Goal: Task Accomplishment & Management: Manage account settings

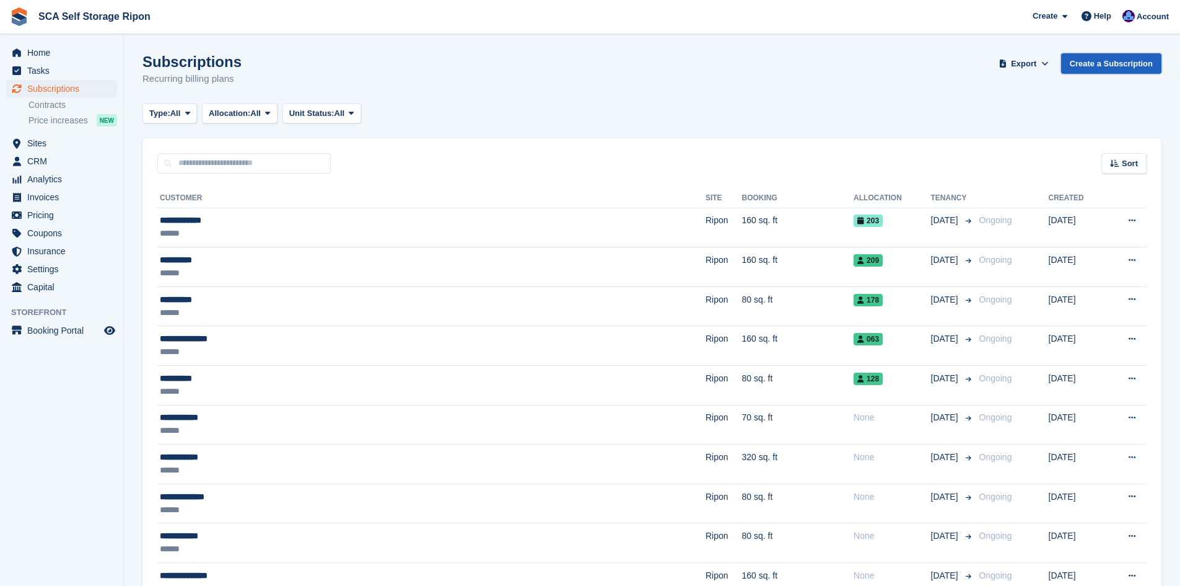
click at [1121, 64] on link "Create a Subscription" at bounding box center [1111, 63] width 100 height 20
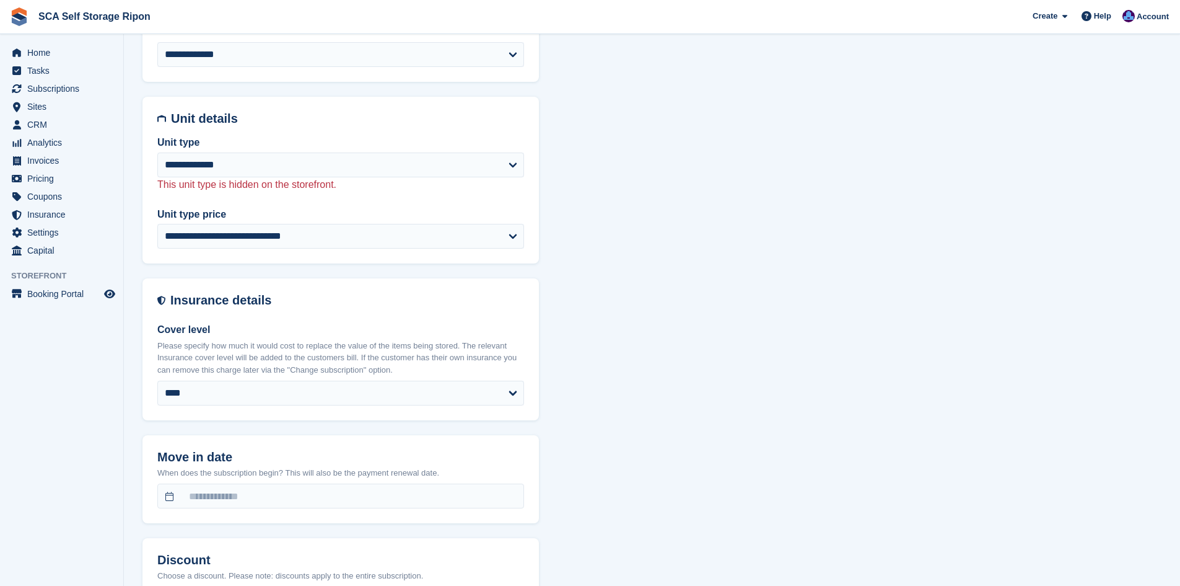
scroll to position [573, 0]
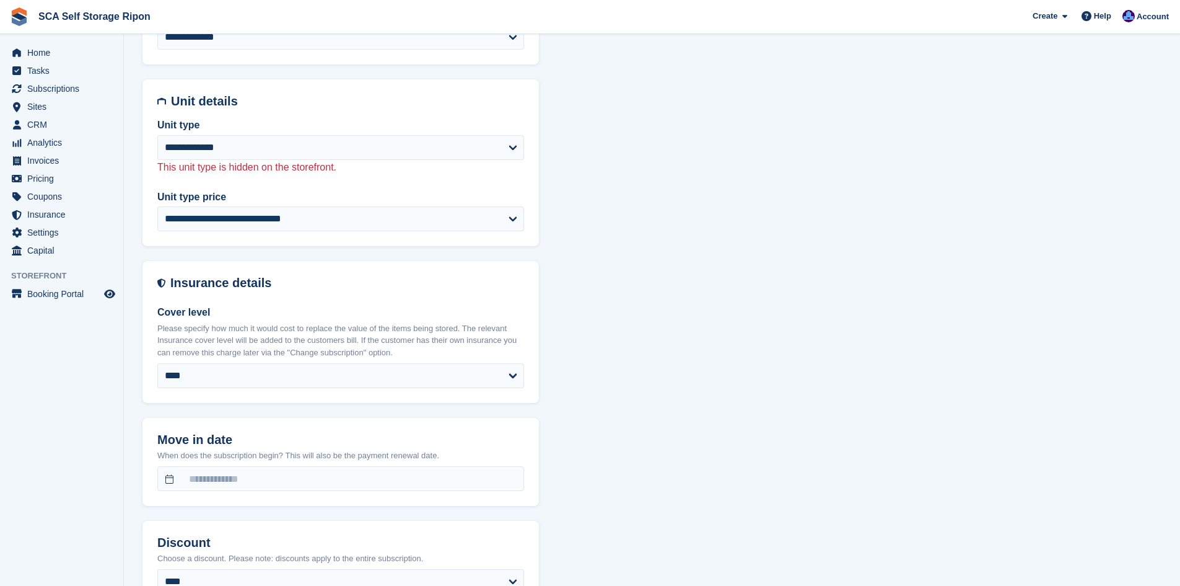
click at [316, 327] on p "Please specify how much it would cost to replace the value of the items being s…" at bounding box center [340, 340] width 367 height 37
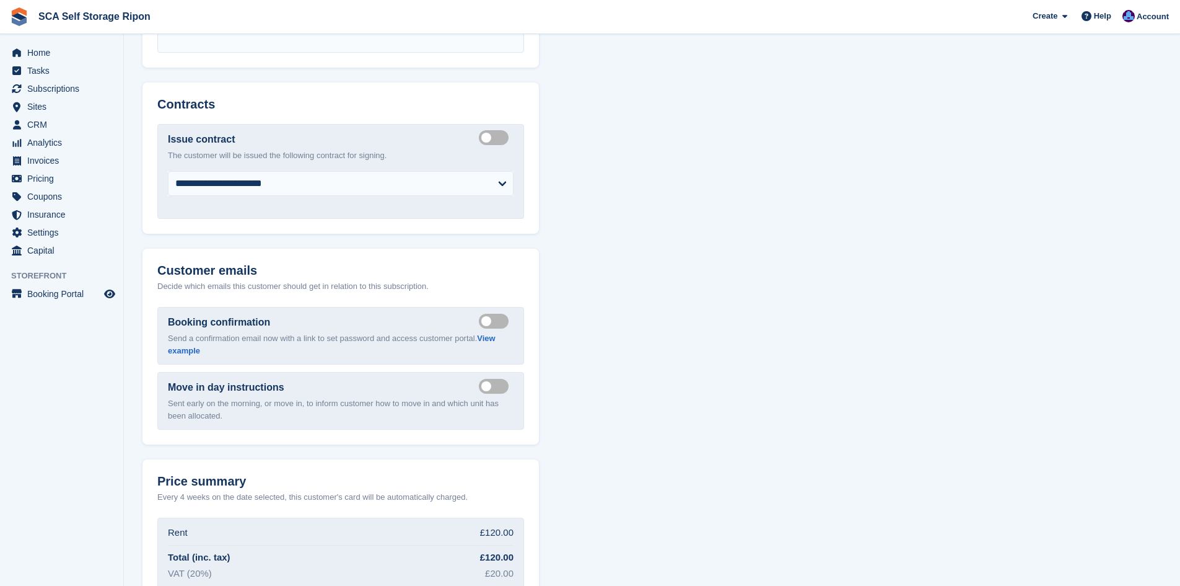
scroll to position [1364, 0]
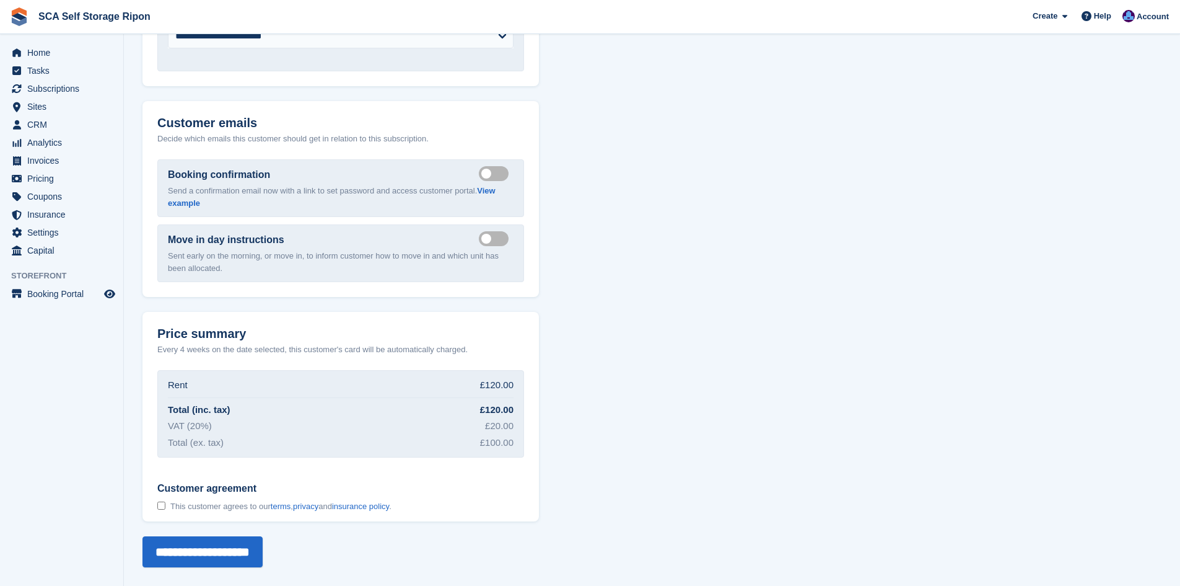
click at [305, 391] on div "Rent £120.00" at bounding box center [341, 386] width 346 height 17
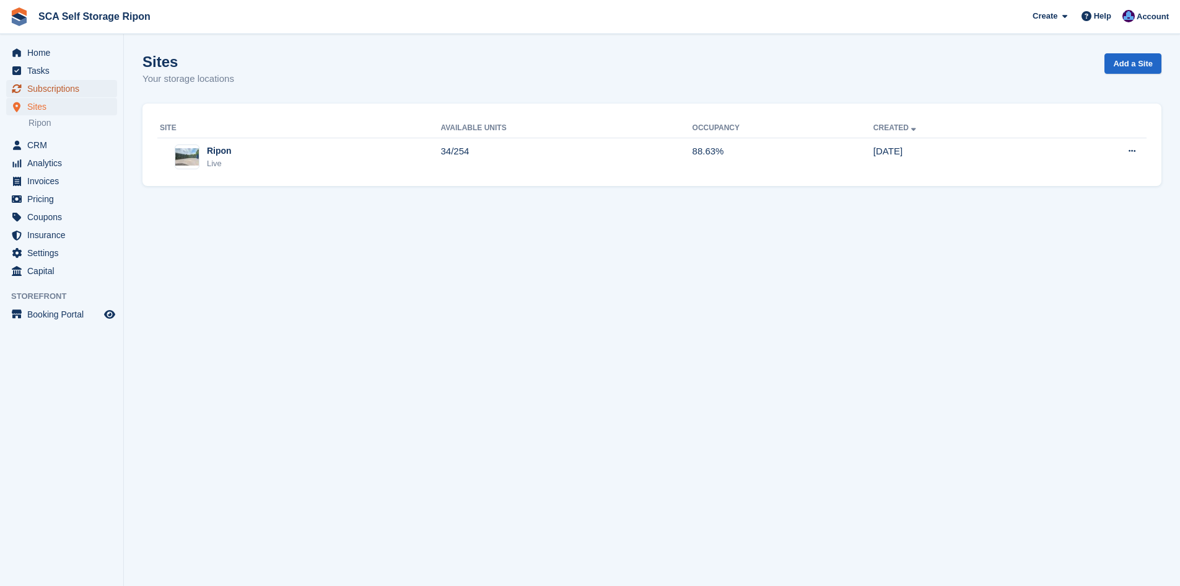
click at [70, 90] on span "Subscriptions" at bounding box center [64, 88] width 74 height 17
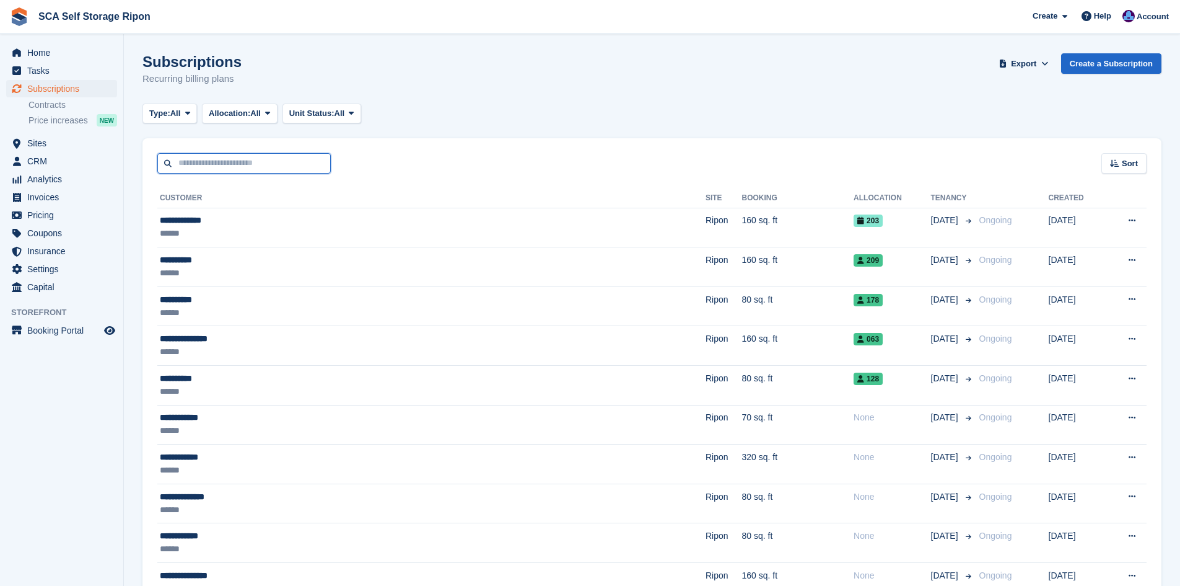
drag, startPoint x: 278, startPoint y: 169, endPoint x: 271, endPoint y: 164, distance: 8.4
click at [278, 169] on input "text" at bounding box center [243, 163] width 173 height 20
type input "***"
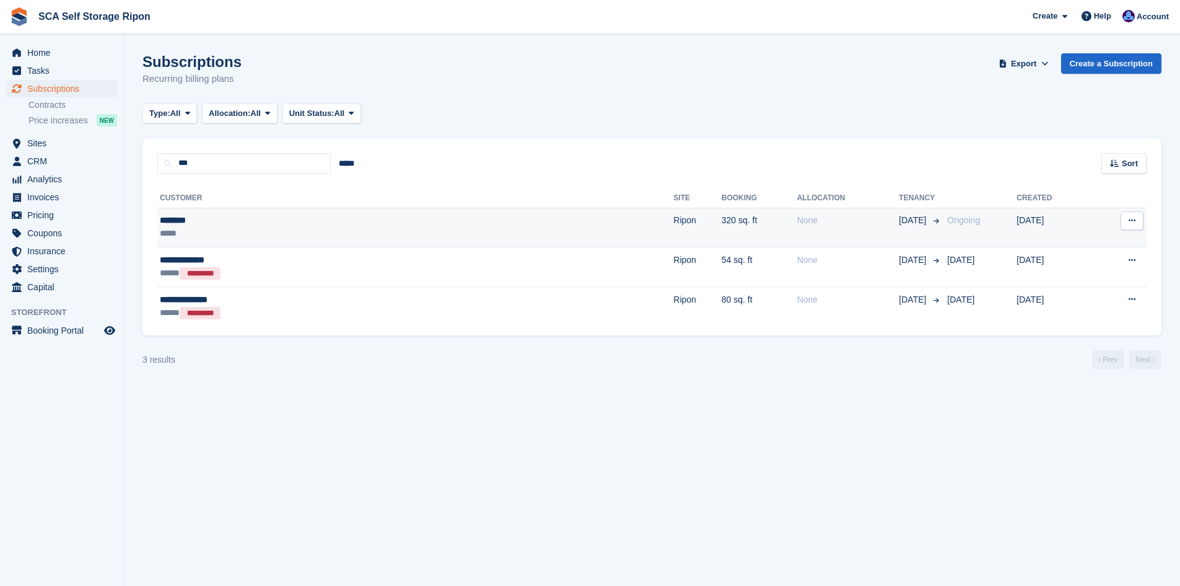
click at [396, 210] on td "******** *****" at bounding box center [415, 228] width 516 height 40
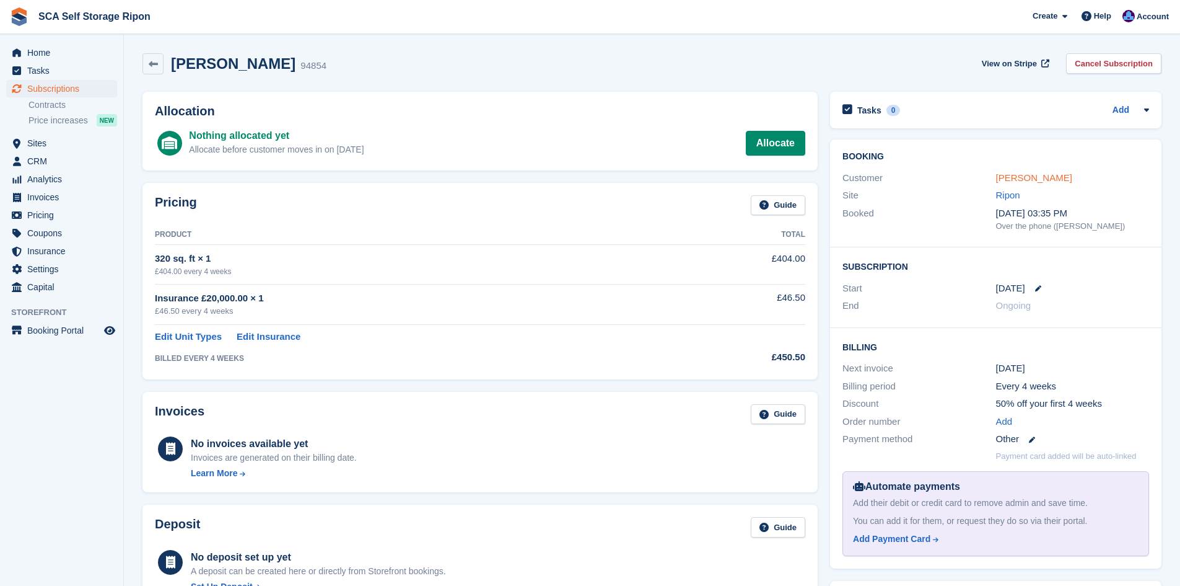
click at [1008, 175] on link "[PERSON_NAME]" at bounding box center [1034, 177] width 76 height 11
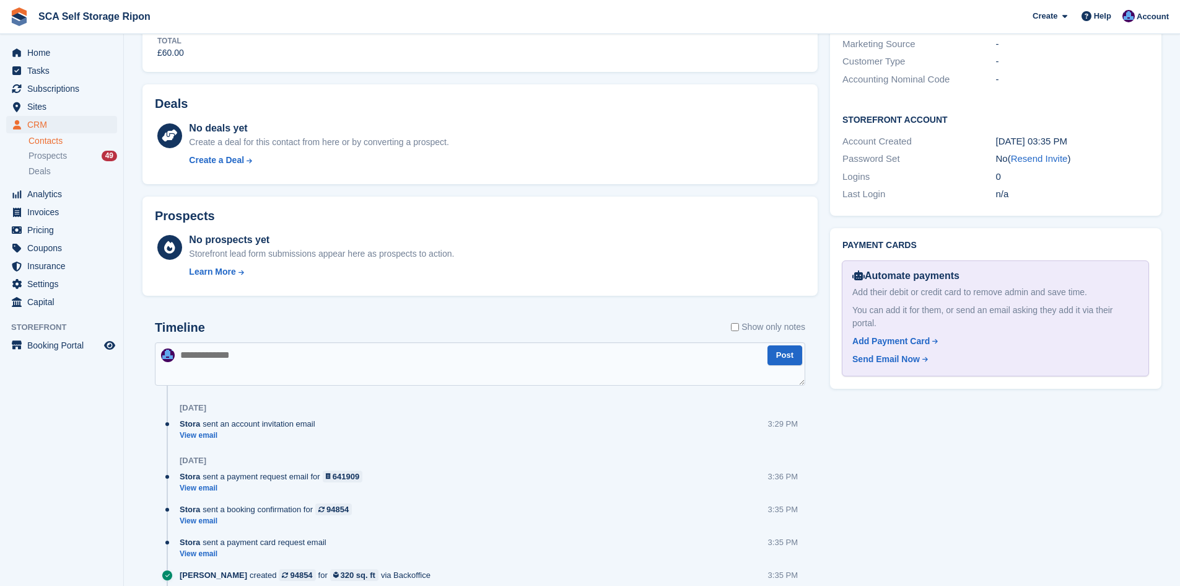
scroll to position [479, 0]
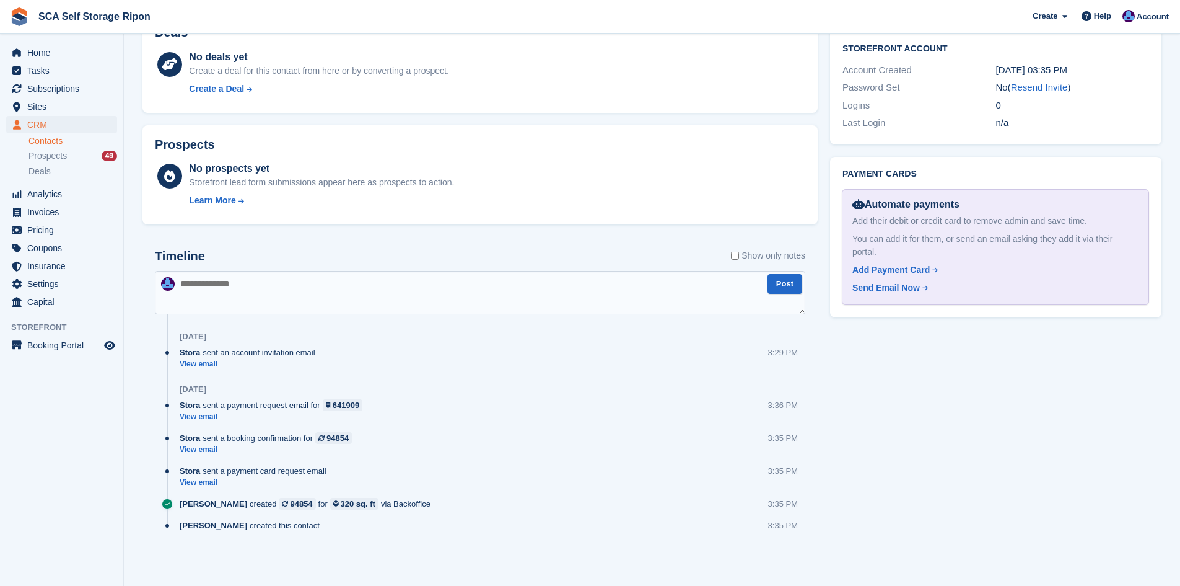
click at [389, 305] on textarea at bounding box center [480, 292] width 651 height 43
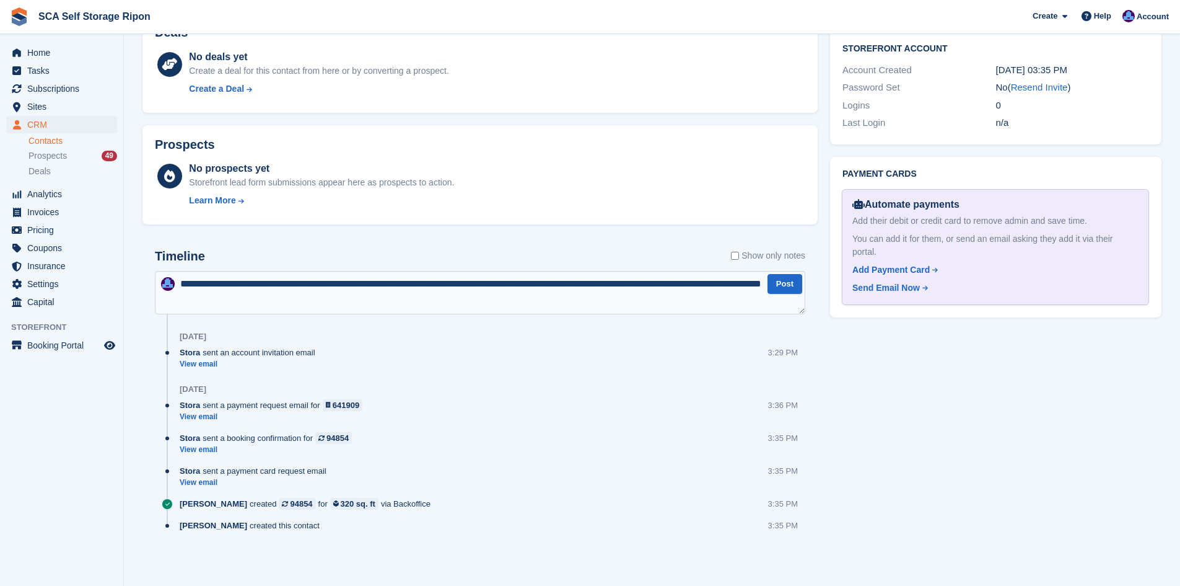
type textarea "**********"
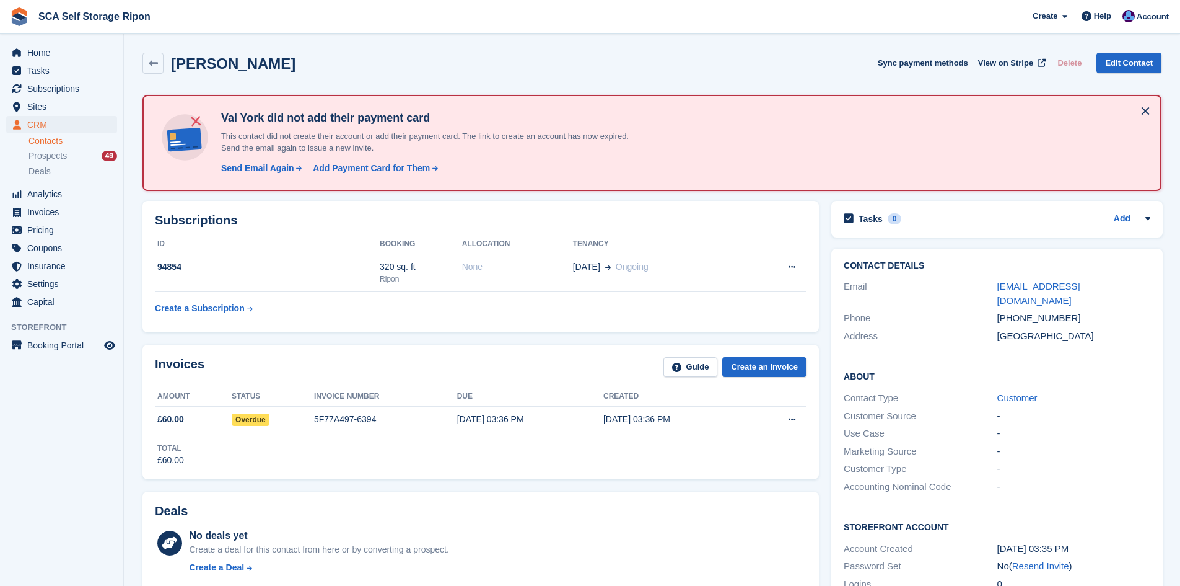
scroll to position [0, 0]
click at [50, 53] on span "Home" at bounding box center [64, 52] width 74 height 17
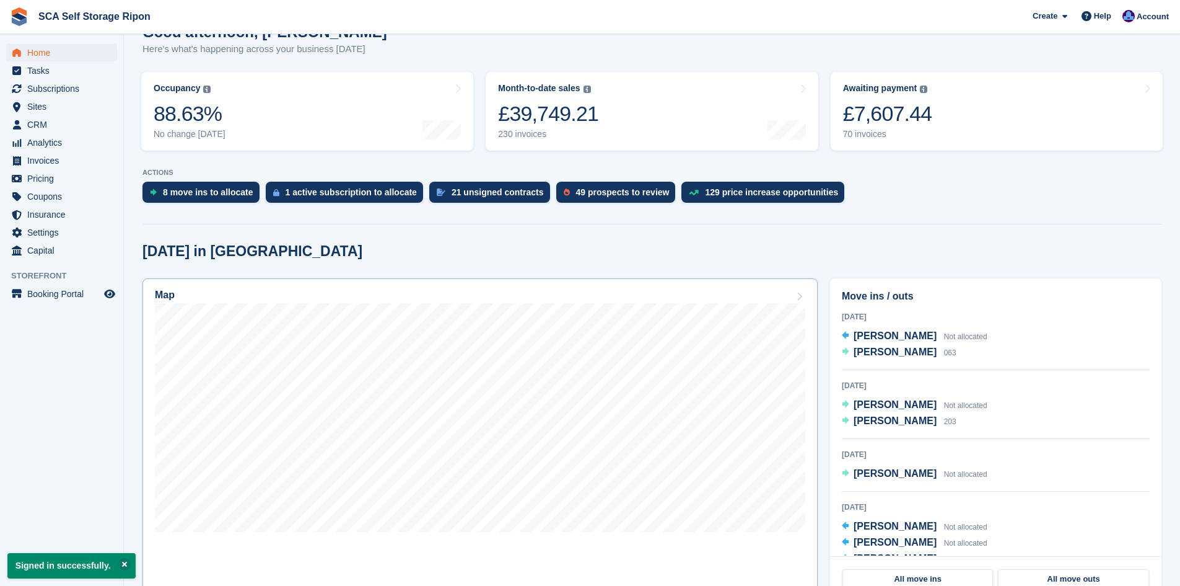
scroll to position [139, 0]
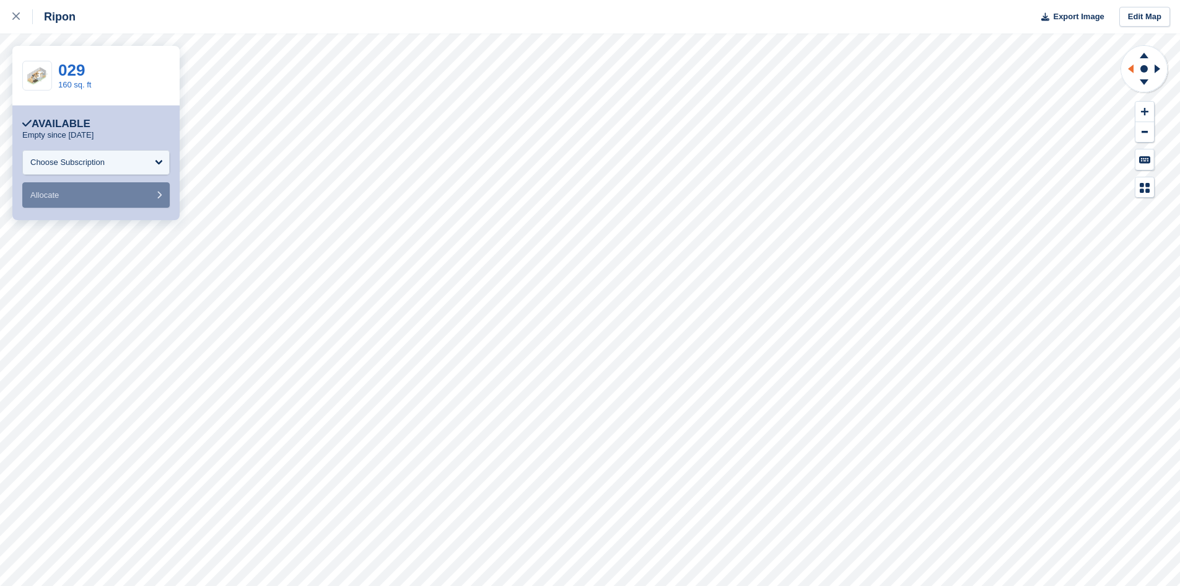
click at [1131, 72] on icon at bounding box center [1128, 69] width 15 height 32
click at [1147, 61] on icon at bounding box center [1144, 53] width 32 height 15
drag, startPoint x: 13, startPoint y: 17, endPoint x: 118, endPoint y: 47, distance: 109.6
click at [13, 17] on icon at bounding box center [15, 15] width 7 height 7
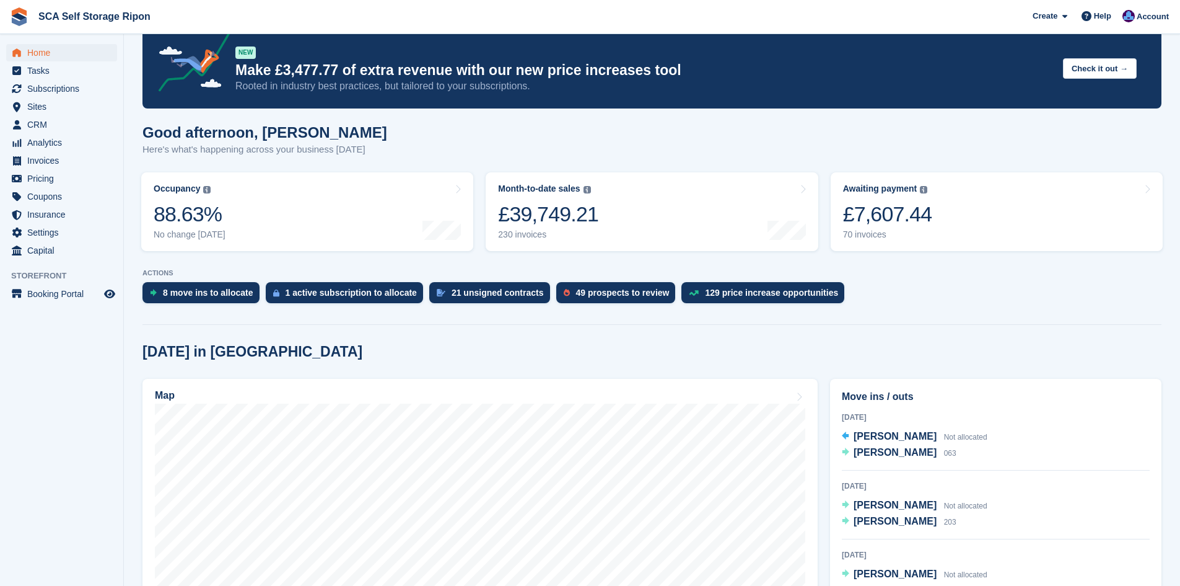
scroll to position [124, 0]
